Goal: Information Seeking & Learning: Learn about a topic

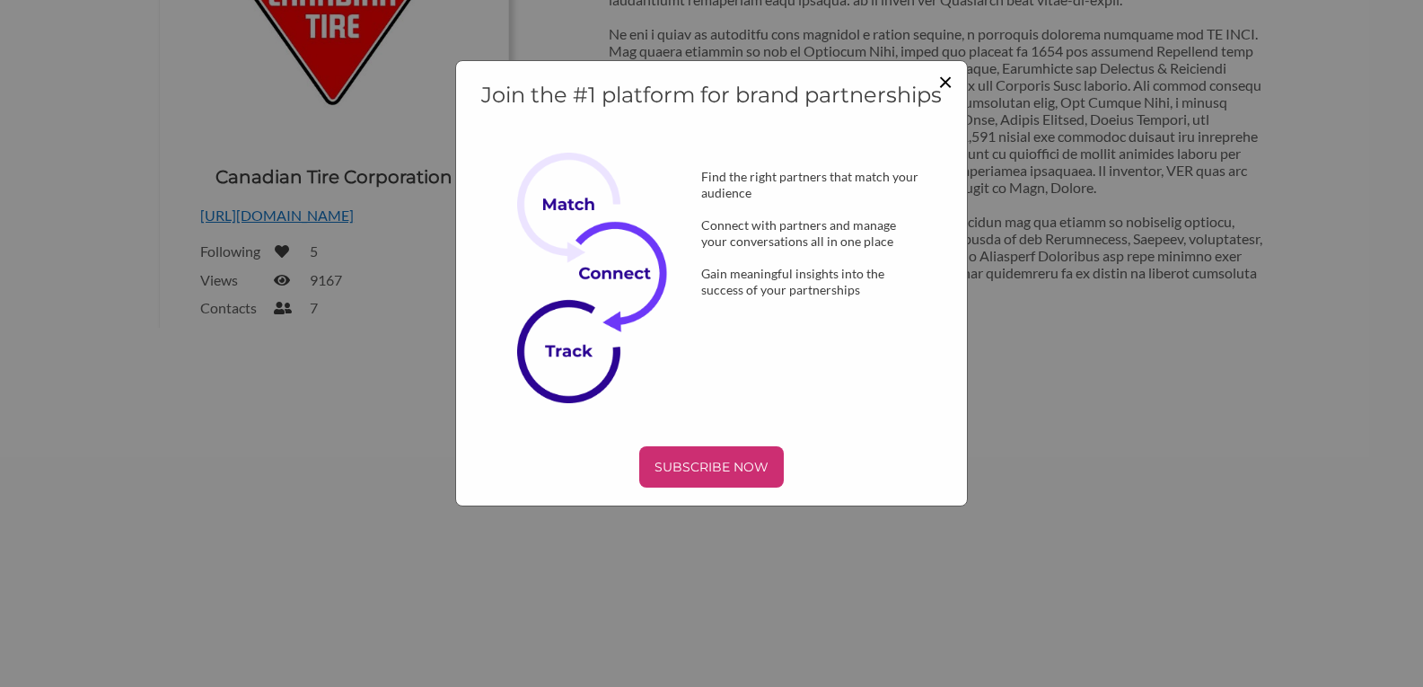
drag, startPoint x: 942, startPoint y: 83, endPoint x: 911, endPoint y: 131, distance: 57.8
click at [942, 83] on span "×" at bounding box center [945, 81] width 14 height 31
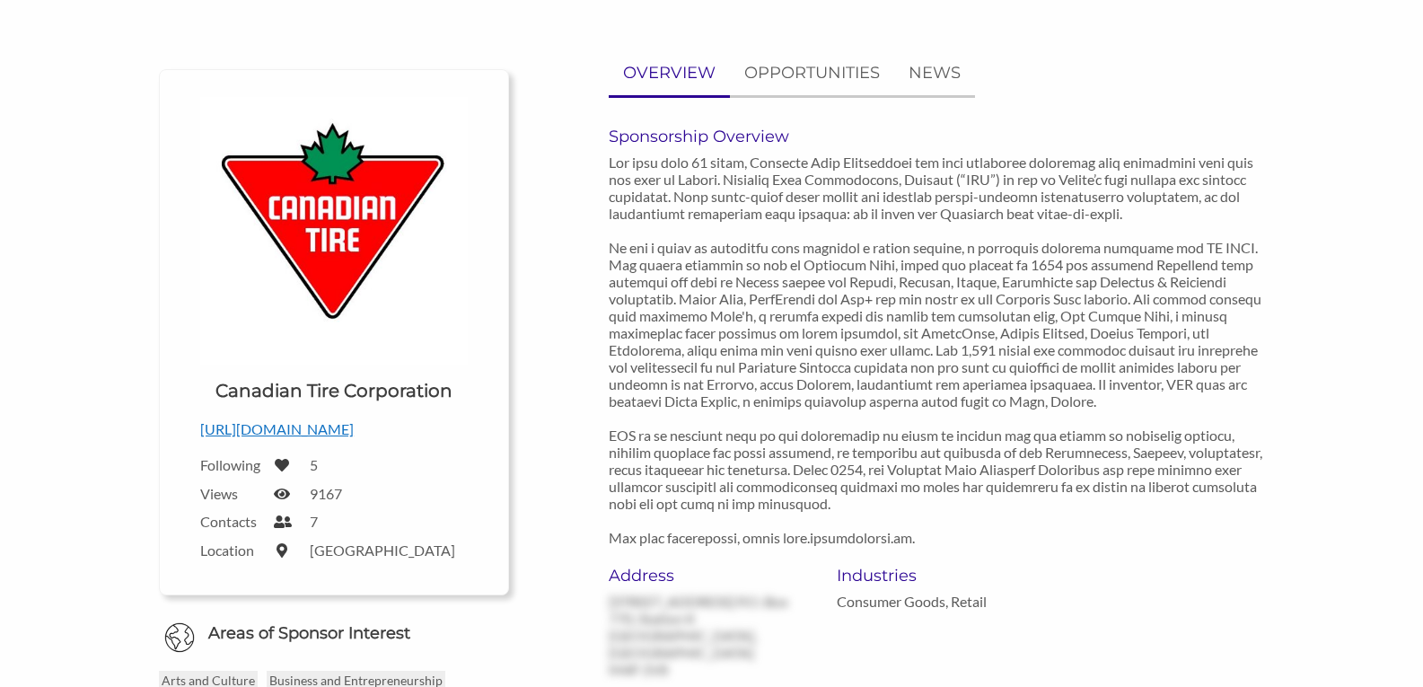
scroll to position [134, 0]
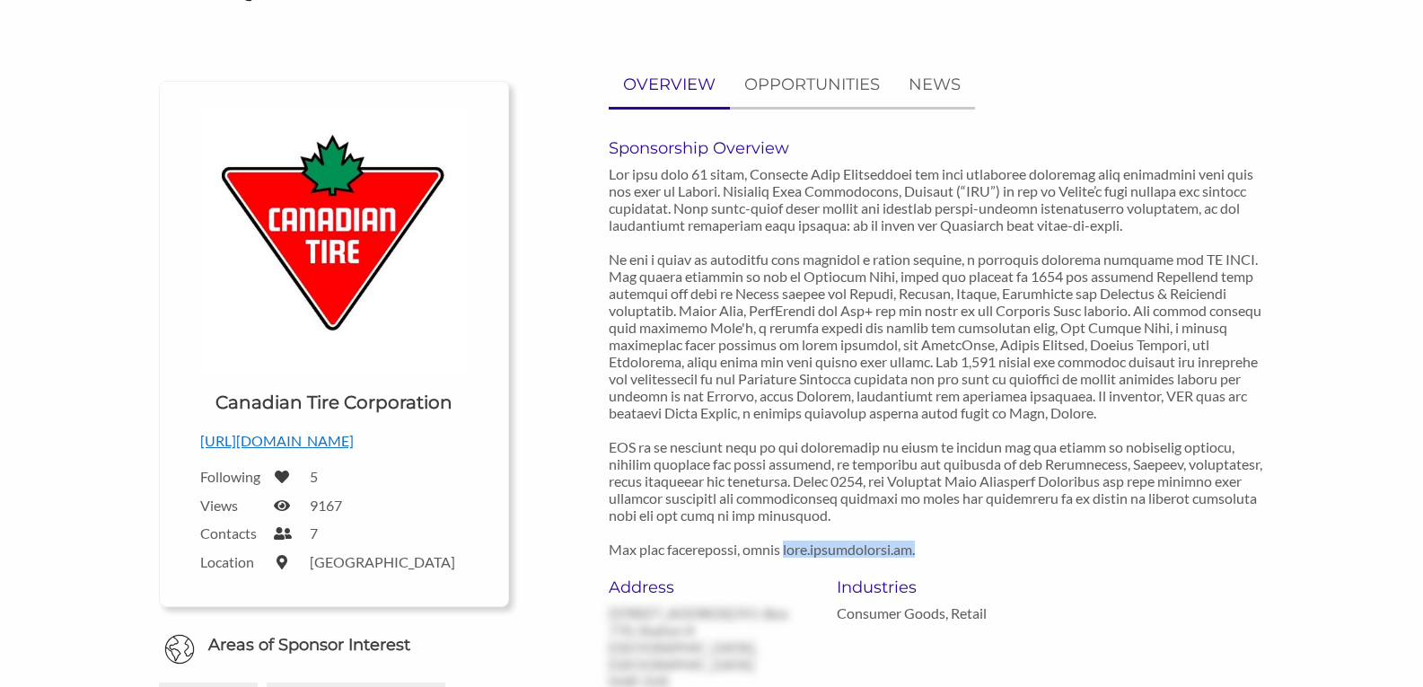
drag, startPoint x: 910, startPoint y: 550, endPoint x: 807, endPoint y: 552, distance: 102.4
click at [779, 552] on p at bounding box center [936, 361] width 655 height 392
copy p "[DOMAIN_NAME]."
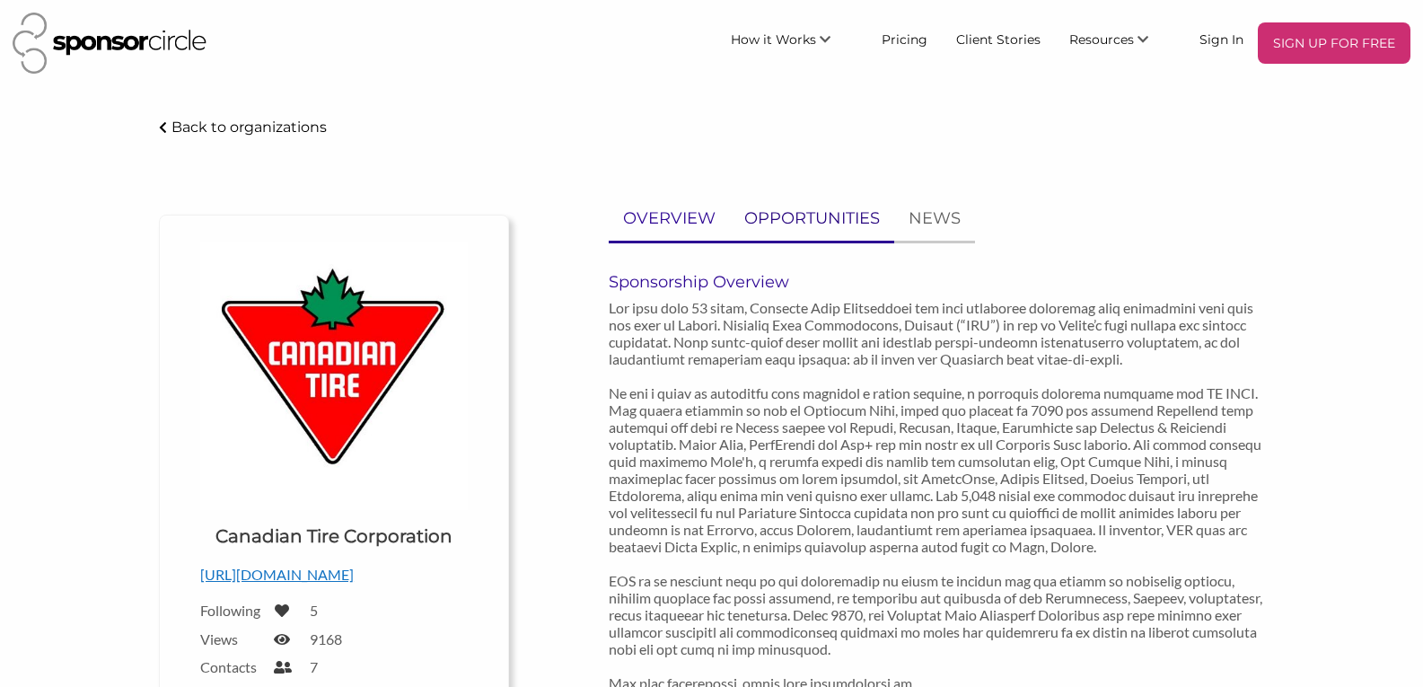
click at [811, 217] on p "OPPORTUNITIES" at bounding box center [812, 219] width 136 height 26
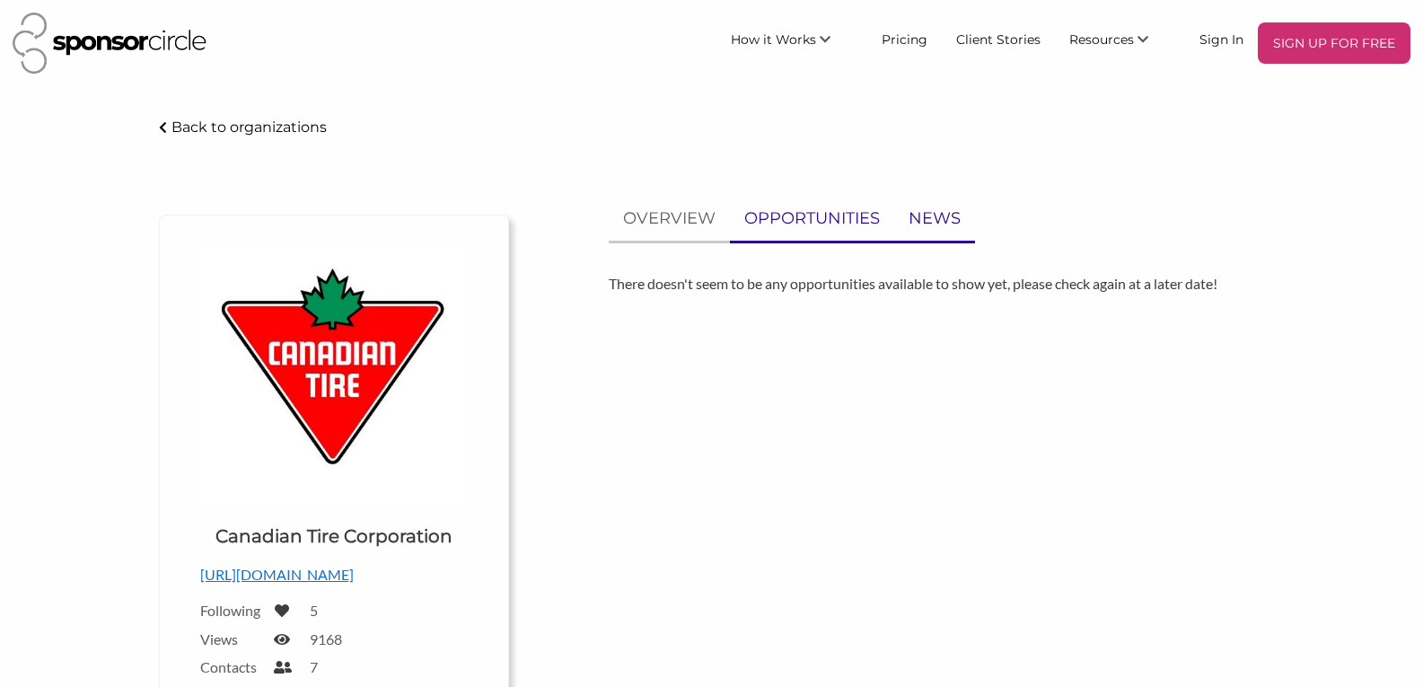
click at [942, 216] on p "NEWS" at bounding box center [935, 219] width 52 height 26
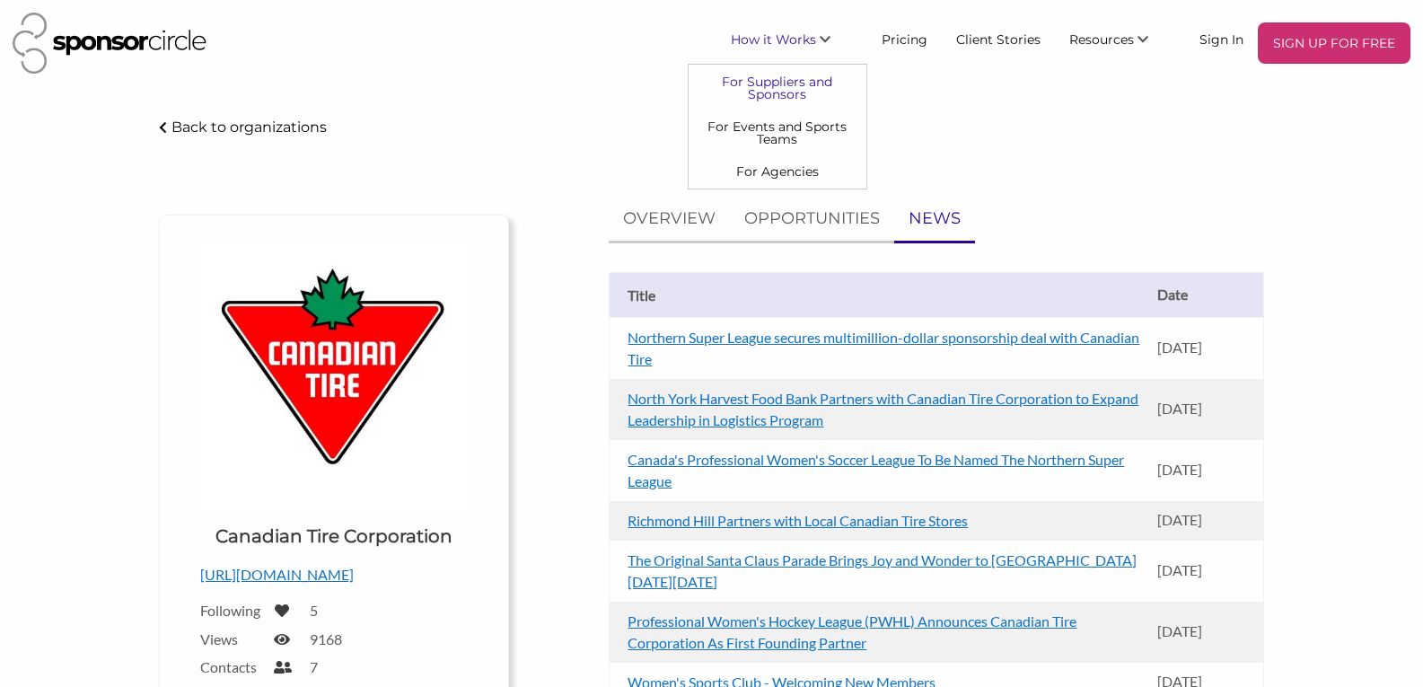
click at [818, 84] on link "For Suppliers and Sponsors" at bounding box center [778, 87] width 178 height 45
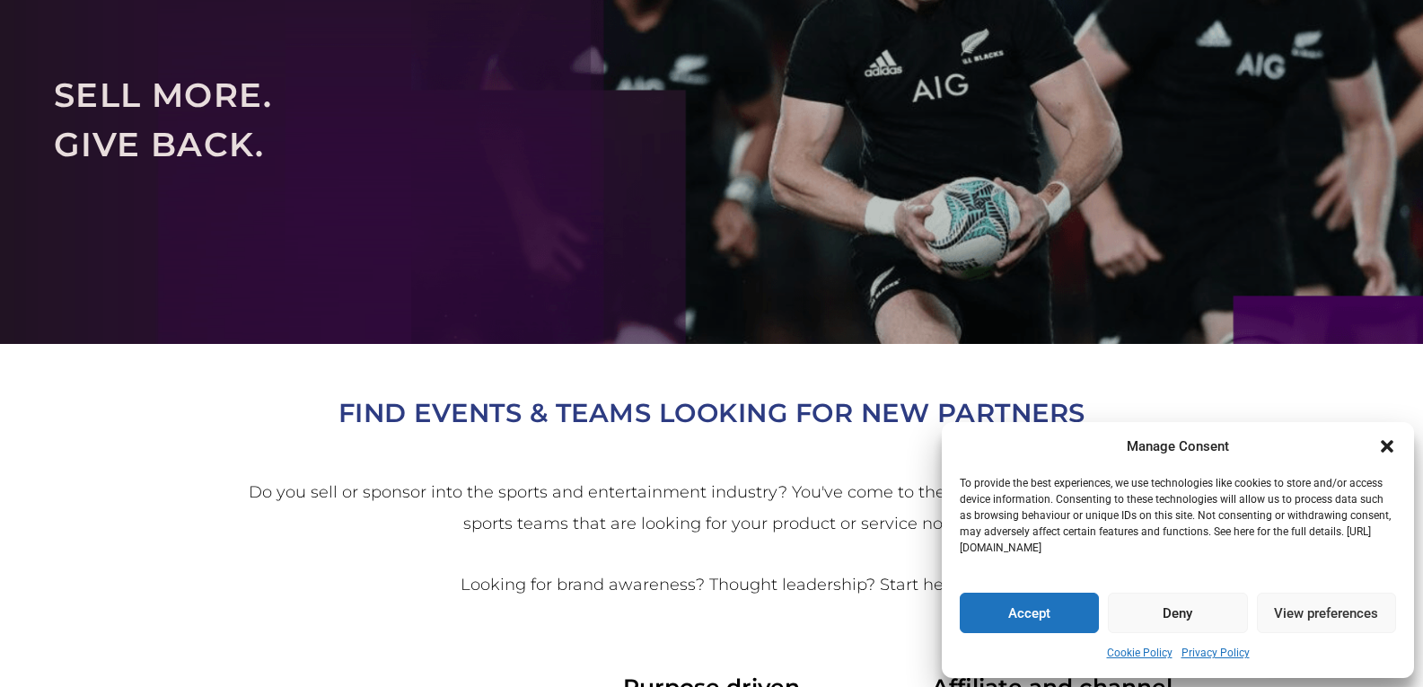
scroll to position [180, 0]
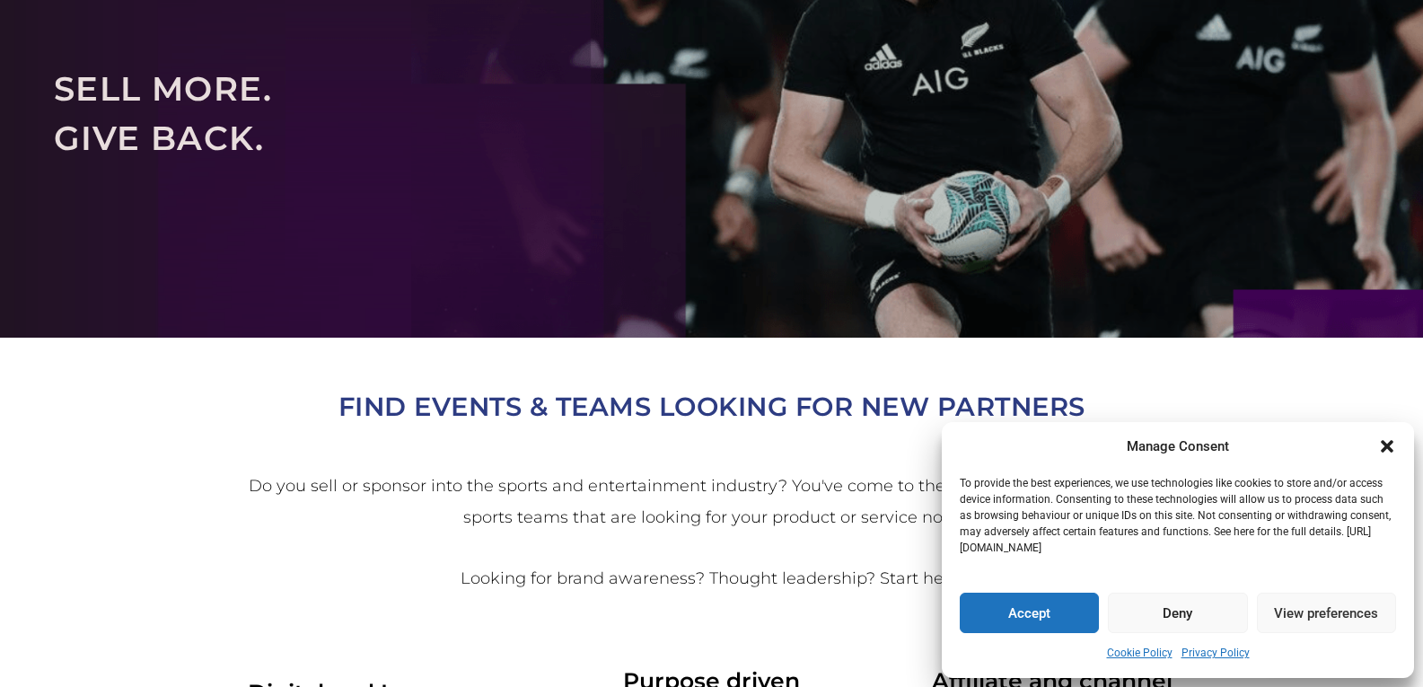
click at [1384, 439] on icon "Close dialogue" at bounding box center [1387, 446] width 18 height 18
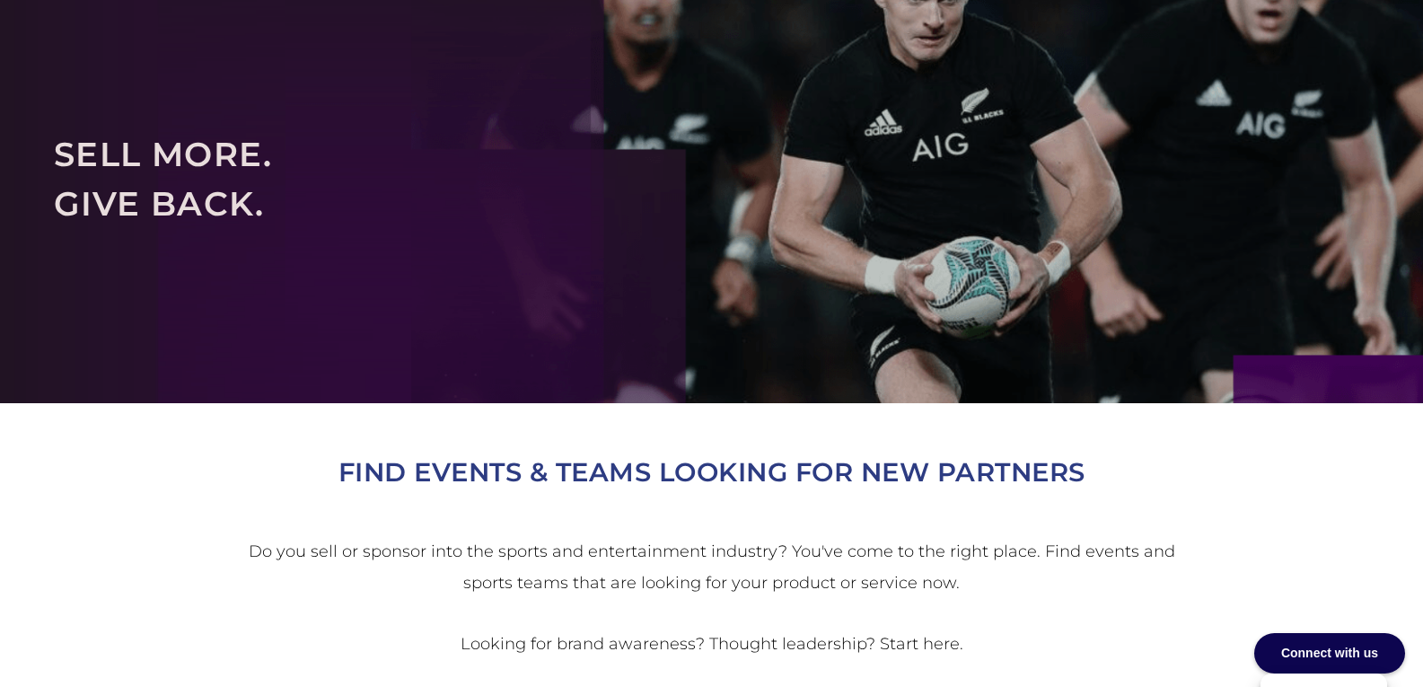
scroll to position [0, 0]
